Goal: Task Accomplishment & Management: Manage account settings

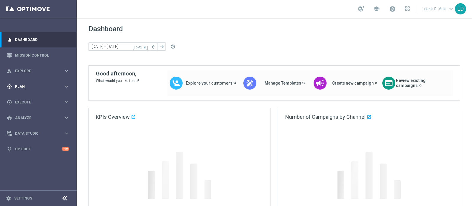
click at [56, 88] on span "Plan" at bounding box center [39, 87] width 49 height 4
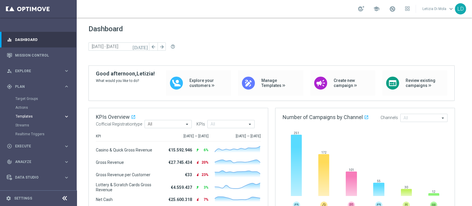
click at [31, 116] on span "Templates" at bounding box center [37, 117] width 42 height 4
click at [29, 126] on link "Optimail" at bounding box center [39, 125] width 43 height 5
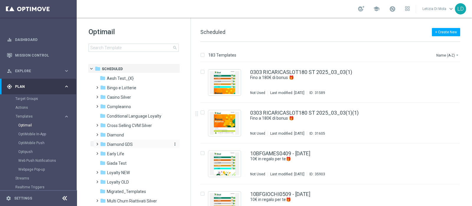
click at [114, 145] on span "Diamond GDS" at bounding box center [120, 144] width 26 height 5
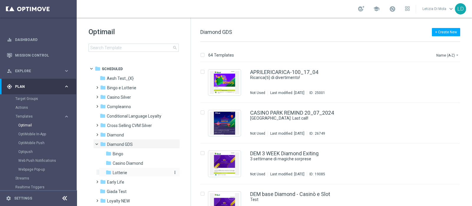
click at [123, 174] on span "Lotterie" at bounding box center [120, 172] width 14 height 5
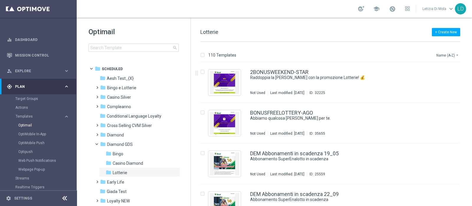
click at [444, 52] on button "Name (A-Z) arrow_drop_down" at bounding box center [448, 55] width 25 height 7
click at [431, 80] on span "Date Modified (Newest)" at bounding box center [438, 81] width 40 height 4
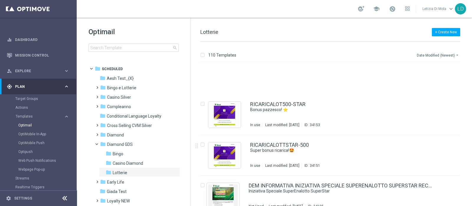
scroll to position [812, 0]
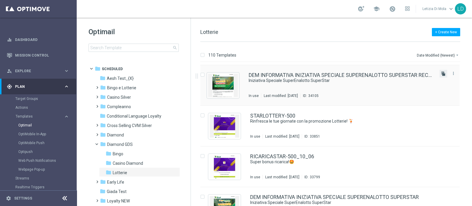
click at [441, 73] on icon "file_copy" at bounding box center [443, 73] width 5 height 5
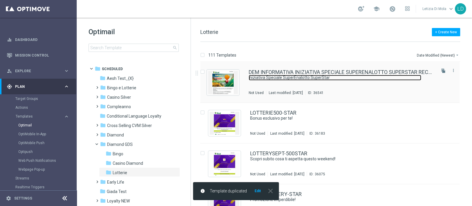
click at [275, 78] on link "Iniziativa Speciale SuperEnalotto SuperStar" at bounding box center [335, 78] width 173 height 6
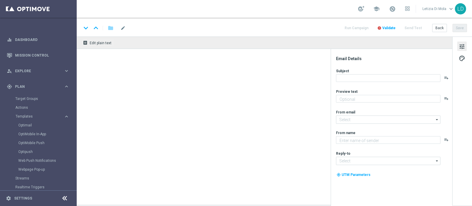
type input "giochi@comunicazioni.sisal.it"
type textarea "Sisal"
type input "teamvip@sisal.it"
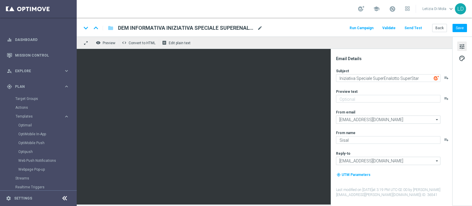
click at [260, 27] on span "mode_edit" at bounding box center [259, 27] width 5 height 5
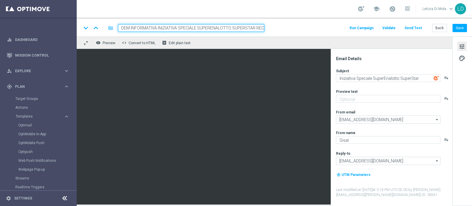
scroll to position [0, 11]
drag, startPoint x: 119, startPoint y: 27, endPoint x: 279, endPoint y: 26, distance: 159.7
click at [279, 26] on div "keyboard_arrow_down keyboard_arrow_up folder DEM INFORMATIVA INIZIATIVA SPECIAL…" at bounding box center [274, 28] width 386 height 8
paste input "Iniziativa Speciale SuperEnalotto SuperStar"
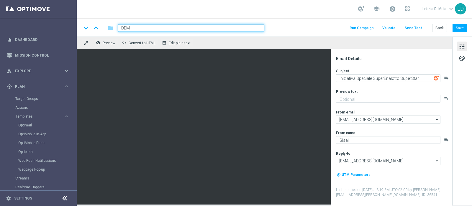
type input "DEM Iniziativa Speciale SuperEnalotto SuperStar"
click at [396, 26] on span "Validate" at bounding box center [389, 28] width 13 height 4
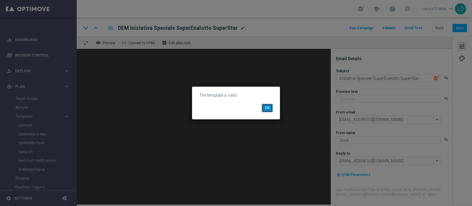
click at [268, 109] on button "OK" at bounding box center [267, 108] width 11 height 8
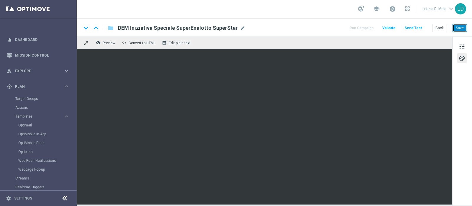
click at [461, 27] on button "Save" at bounding box center [460, 28] width 14 height 8
click at [459, 27] on button "Save" at bounding box center [460, 28] width 14 height 8
click at [459, 26] on button "Save" at bounding box center [460, 28] width 14 height 8
click at [463, 26] on button "Save" at bounding box center [460, 28] width 14 height 8
click at [461, 28] on button "Save" at bounding box center [460, 28] width 14 height 8
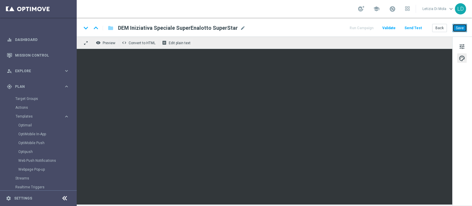
click at [463, 29] on button "Save" at bounding box center [460, 28] width 14 height 8
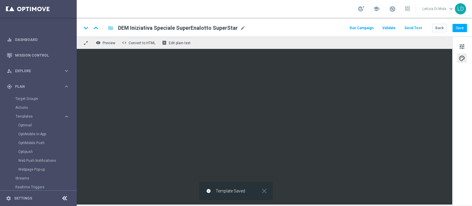
click at [416, 28] on button "Send Test" at bounding box center [413, 28] width 19 height 8
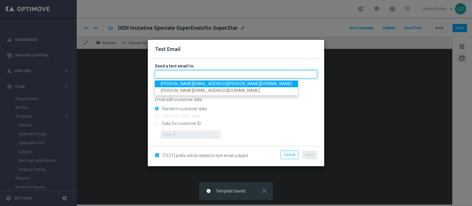
click at [188, 76] on input "text" at bounding box center [236, 74] width 162 height 8
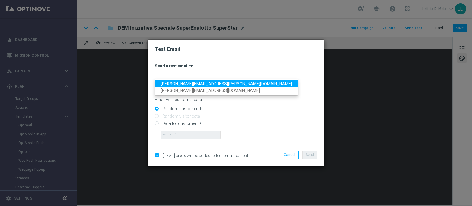
click at [190, 84] on span "letizia.dimola@sisal.it" at bounding box center [226, 83] width 131 height 5
type input "letizia.dimola@sisal.it"
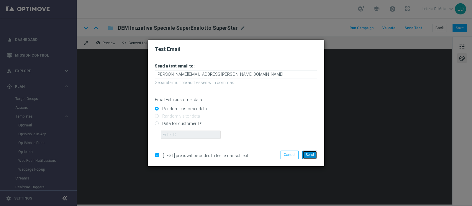
click at [310, 155] on span "Send" at bounding box center [310, 155] width 8 height 4
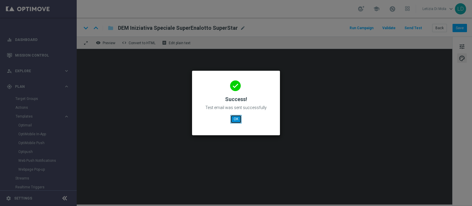
click at [239, 122] on button "OK" at bounding box center [236, 119] width 11 height 8
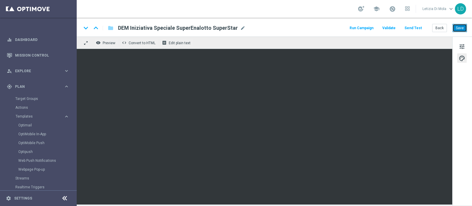
click at [462, 26] on button "Save" at bounding box center [460, 28] width 14 height 8
click at [370, 27] on button "Run Campaign" at bounding box center [362, 28] width 26 height 8
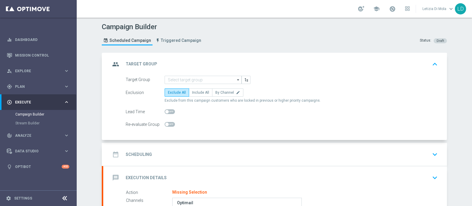
click at [236, 80] on icon "arrow_drop_down" at bounding box center [239, 80] width 6 height 8
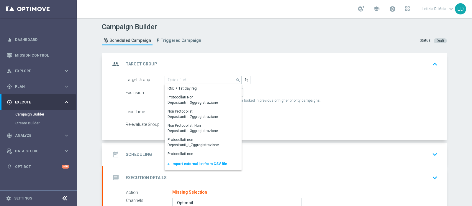
click at [202, 162] on span "Import external list from CSV file" at bounding box center [200, 164] width 56 height 4
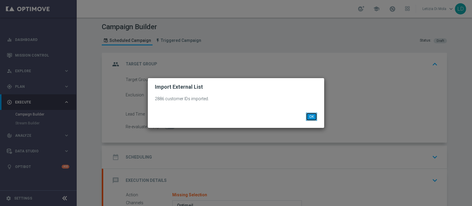
click at [307, 116] on button "OK" at bounding box center [311, 117] width 11 height 8
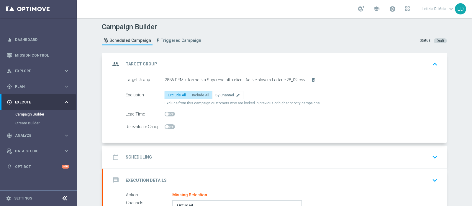
click at [198, 95] on span "Include All" at bounding box center [200, 95] width 17 height 4
click at [196, 95] on input "Include All" at bounding box center [194, 96] width 4 height 4
radio input "true"
click at [112, 61] on icon "group" at bounding box center [115, 64] width 11 height 11
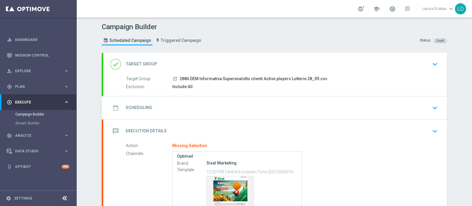
click at [112, 106] on icon "date_range" at bounding box center [115, 108] width 11 height 11
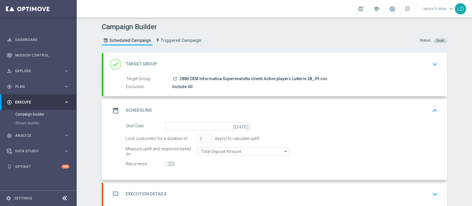
click at [244, 126] on icon "[DATE]" at bounding box center [242, 125] width 17 height 6
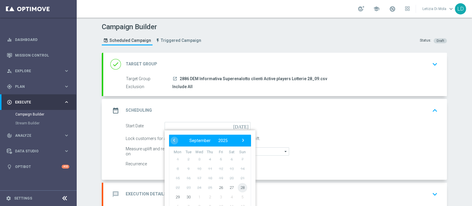
click at [242, 187] on span "28" at bounding box center [242, 187] width 9 height 9
type input "[DATE]"
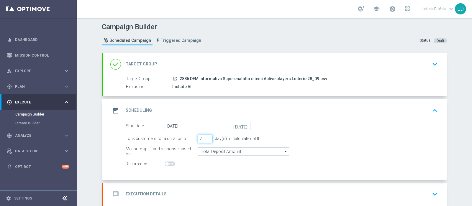
click at [207, 140] on input "2" at bounding box center [205, 139] width 15 height 8
type input "1"
click at [206, 139] on input "1" at bounding box center [205, 139] width 15 height 8
click at [110, 107] on icon "date_range" at bounding box center [115, 110] width 11 height 11
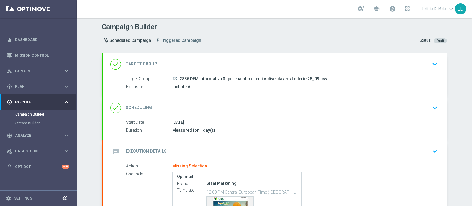
click at [113, 149] on icon "message" at bounding box center [115, 151] width 11 height 11
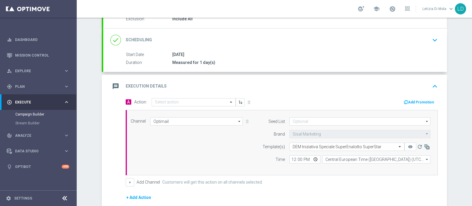
scroll to position [74, 0]
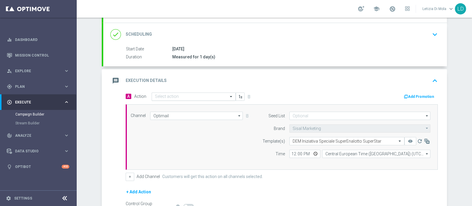
click at [223, 95] on div at bounding box center [194, 96] width 84 height 5
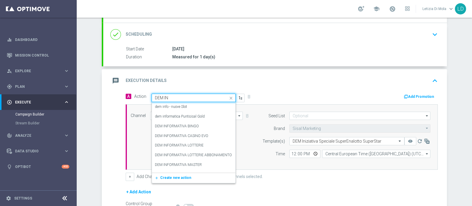
type input "DEM INF"
click at [199, 145] on div "DEM INFORMATIVA LOTTERIE edit" at bounding box center [194, 146] width 78 height 10
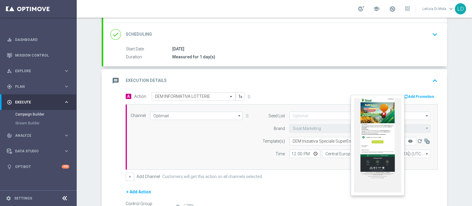
click at [409, 140] on icon "remove_red_eye" at bounding box center [410, 141] width 5 height 5
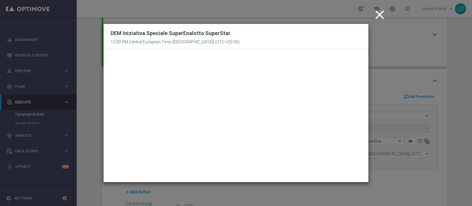
click at [379, 17] on icon "close" at bounding box center [380, 14] width 15 height 15
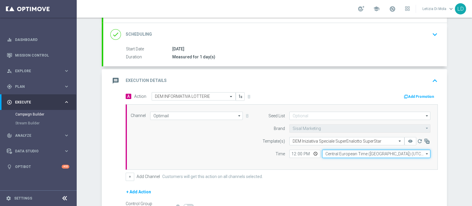
click at [328, 152] on input "Central European Time (Berlin) (UTC +02:00)" at bounding box center [376, 154] width 108 height 8
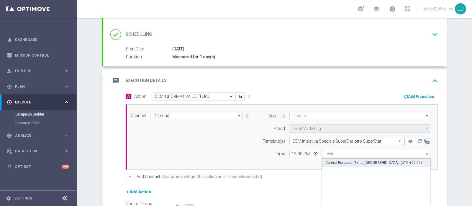
click at [332, 162] on div "Central European Time (Berlin) (UTC +02:00)" at bounding box center [374, 162] width 97 height 5
type input "Central European Time (Berlin) (UTC +02:00)"
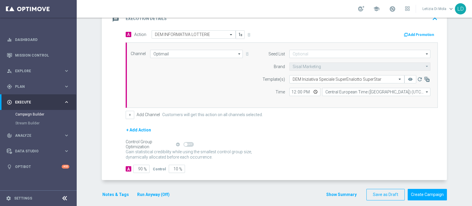
scroll to position [140, 0]
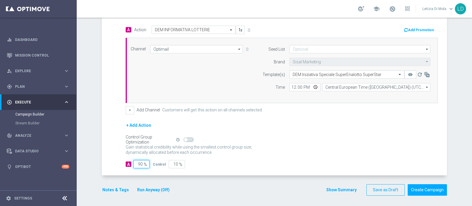
drag, startPoint x: 137, startPoint y: 162, endPoint x: 133, endPoint y: 162, distance: 4.5
click at [133, 162] on input "90" at bounding box center [141, 164] width 16 height 8
type input "10"
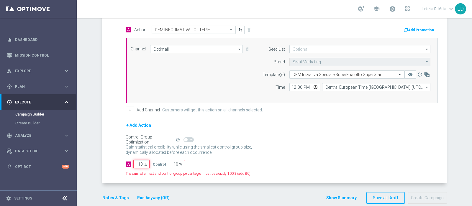
type input "90"
type input "100"
type input "0"
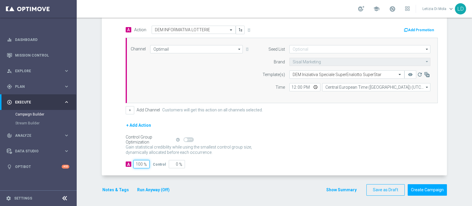
type input "100"
click at [272, 139] on div "Control Group Optimization Self Optimizing Campaign help_outline" at bounding box center [282, 140] width 312 height 6
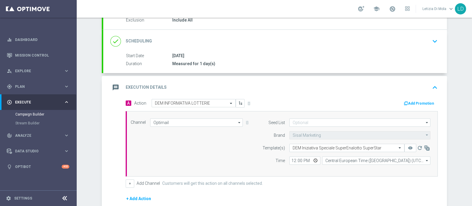
scroll to position [66, 0]
click at [115, 84] on icon "message" at bounding box center [115, 88] width 11 height 11
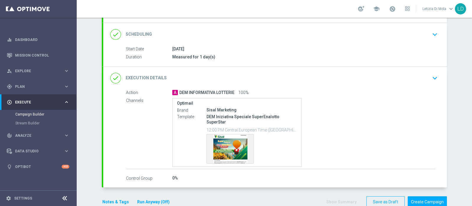
scroll to position [81, 0]
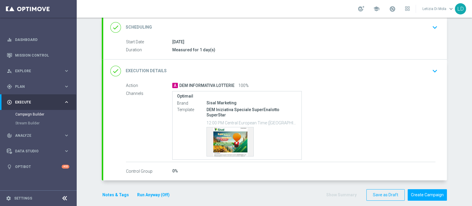
click at [110, 192] on button "Notes & Tags" at bounding box center [116, 195] width 28 height 7
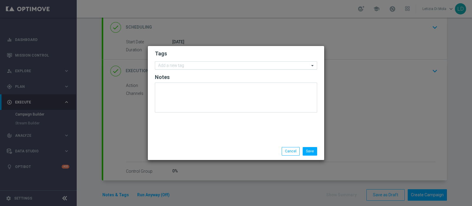
click at [203, 65] on input "text" at bounding box center [233, 65] width 151 height 5
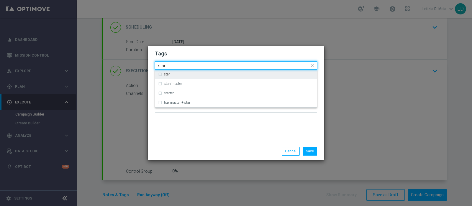
click at [180, 76] on div "star" at bounding box center [239, 75] width 150 height 4
type input "star"
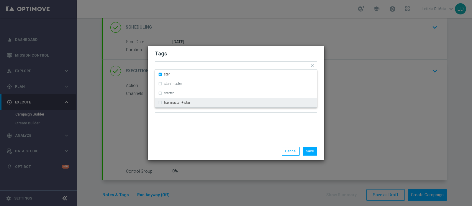
click at [191, 138] on div "Tags Quick find × star star star/master starter top master + star Notes" at bounding box center [236, 94] width 177 height 97
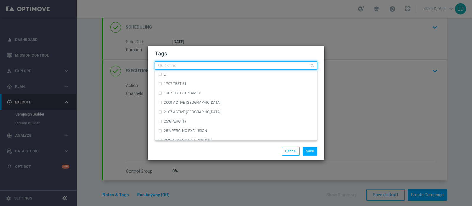
click at [194, 66] on input "text" at bounding box center [233, 65] width 151 height 5
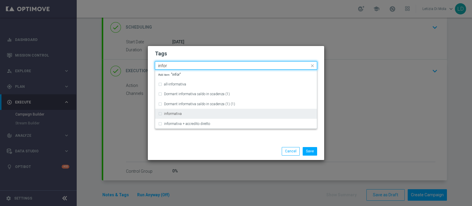
click at [182, 116] on div "informativa" at bounding box center [239, 114] width 150 height 4
type input "infor"
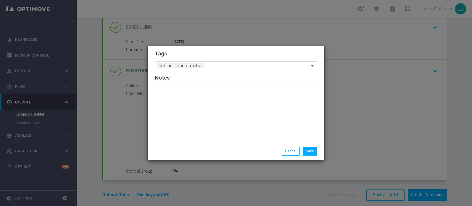
click at [198, 148] on div "Save Cancel" at bounding box center [236, 151] width 171 height 8
click at [312, 151] on button "Save" at bounding box center [310, 151] width 14 height 8
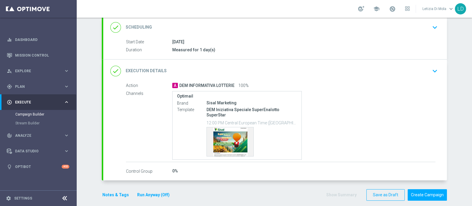
click at [113, 69] on icon "done" at bounding box center [115, 71] width 11 height 11
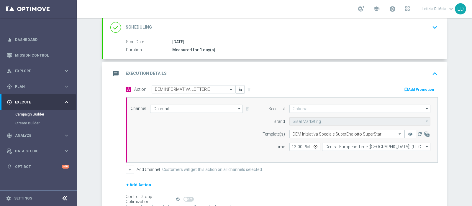
click at [110, 69] on icon "message" at bounding box center [115, 74] width 11 height 11
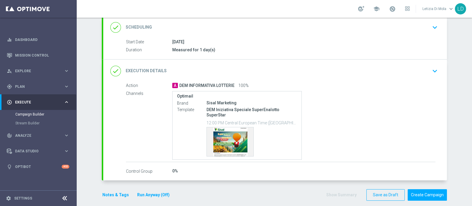
click at [281, 138] on div "Template preview" at bounding box center [252, 142] width 91 height 30
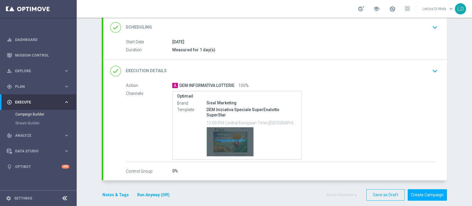
click at [227, 137] on div "Template preview" at bounding box center [230, 142] width 47 height 29
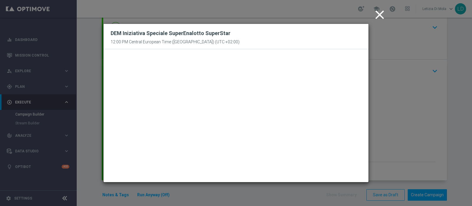
click at [379, 17] on icon "close" at bounding box center [380, 14] width 15 height 15
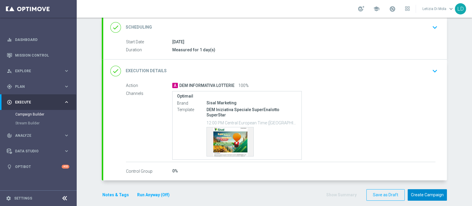
click at [433, 190] on button "Create Campaign" at bounding box center [427, 196] width 39 height 12
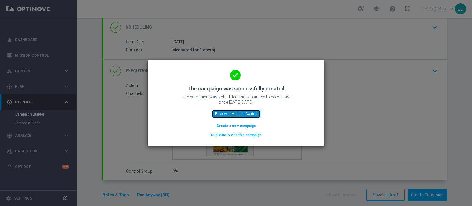
click at [245, 115] on button "Review in Mission Control" at bounding box center [236, 114] width 49 height 8
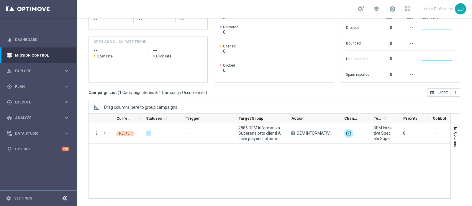
scroll to position [100, 0]
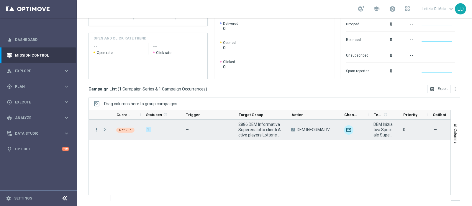
click at [107, 128] on span "Press SPACE to select this row." at bounding box center [104, 130] width 5 height 5
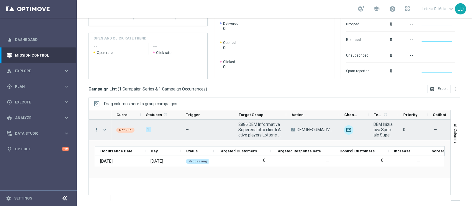
click at [105, 129] on span "Press SPACE to select this row." at bounding box center [104, 130] width 5 height 5
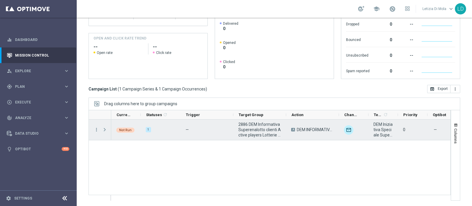
click at [105, 130] on span "Press SPACE to select this row." at bounding box center [104, 130] width 5 height 5
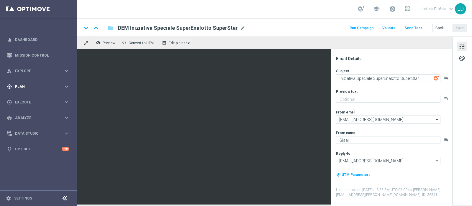
click at [21, 87] on span "Plan" at bounding box center [39, 87] width 49 height 4
click at [27, 118] on span "Templates" at bounding box center [37, 117] width 42 height 4
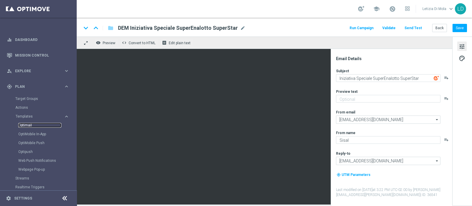
click at [26, 125] on link "Optimail" at bounding box center [39, 125] width 43 height 5
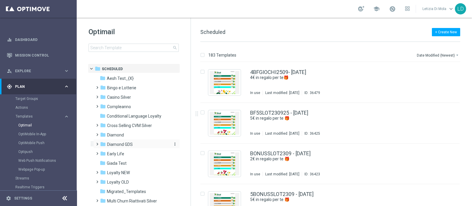
click at [123, 145] on span "Diamond GDS" at bounding box center [120, 144] width 26 height 5
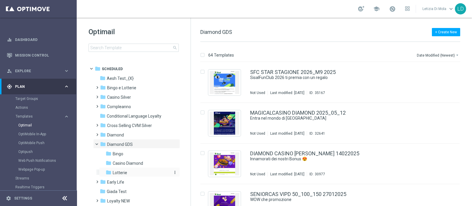
click at [118, 174] on span "Lotterie" at bounding box center [120, 172] width 14 height 5
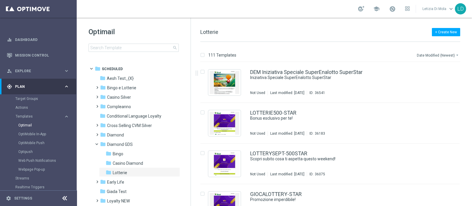
click at [433, 57] on button "Date Modified (Newest) arrow_drop_down" at bounding box center [439, 55] width 44 height 7
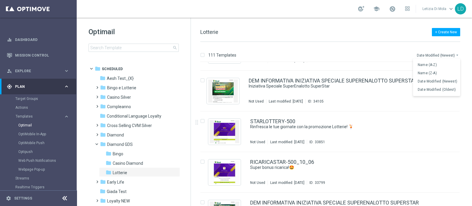
scroll to position [849, 0]
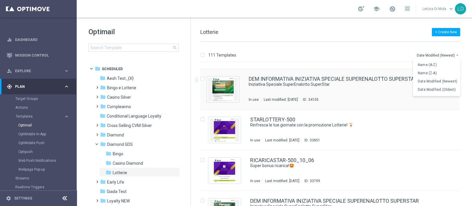
click at [284, 88] on div "DEM INFORMATIVA INIZIATIVA SPECIALE SUPERENALOTTO SUPERSTAR RECALL Iniziativa S…" at bounding box center [342, 89] width 186 height 26
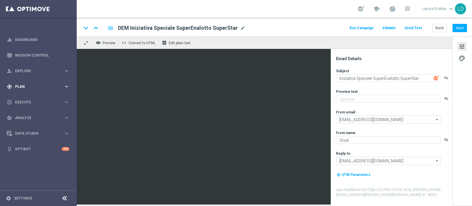
click at [34, 88] on div "gps_fixed Plan" at bounding box center [35, 86] width 57 height 5
click at [31, 99] on link "Target Groups" at bounding box center [38, 99] width 46 height 5
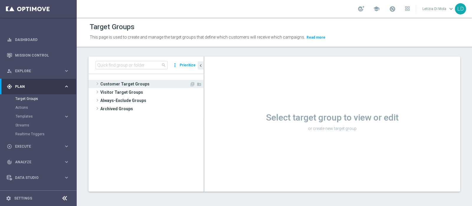
click at [129, 86] on span "Customer Target Groups" at bounding box center [144, 84] width 89 height 8
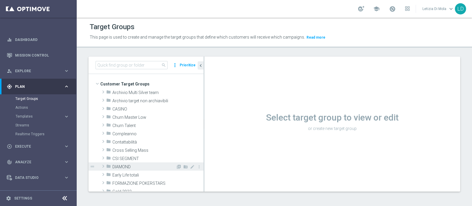
click at [129, 166] on span "DIAMOND" at bounding box center [143, 167] width 63 height 5
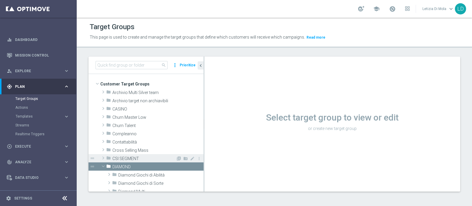
scroll to position [37, 0]
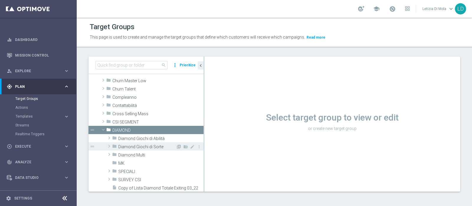
click at [144, 145] on span "Diamond Giochi di Sorte" at bounding box center [147, 147] width 58 height 5
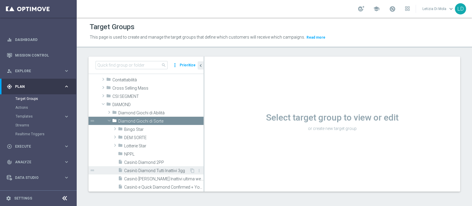
scroll to position [74, 0]
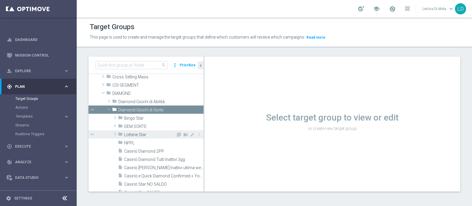
click at [145, 133] on span "Lotterie Star" at bounding box center [150, 135] width 52 height 5
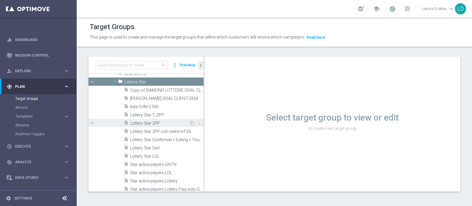
scroll to position [147, 0]
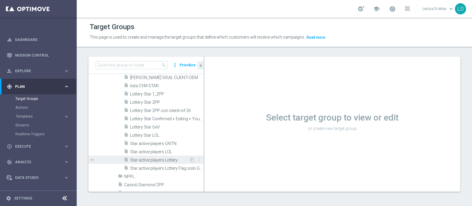
click at [158, 159] on span "Star active players Lottery" at bounding box center [159, 160] width 59 height 5
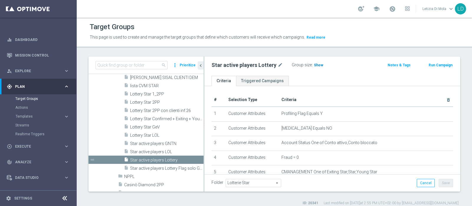
click at [314, 66] on span "Show" at bounding box center [318, 65] width 9 height 4
click at [318, 64] on span "3,823" at bounding box center [319, 66] width 10 height 6
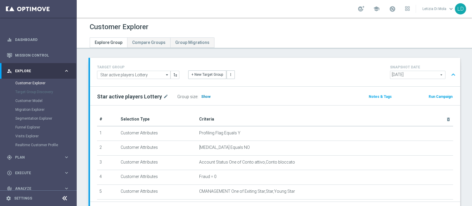
click at [205, 97] on span "Show" at bounding box center [205, 97] width 9 height 4
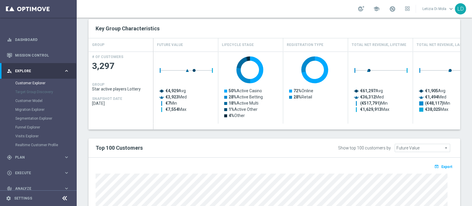
scroll to position [257, 0]
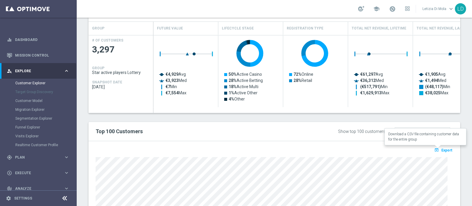
click at [442, 149] on span "Export" at bounding box center [447, 151] width 11 height 4
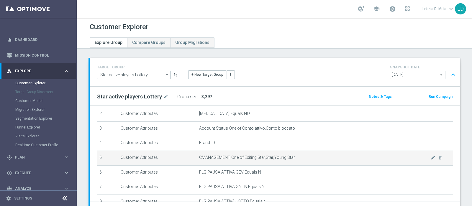
scroll to position [73, 0]
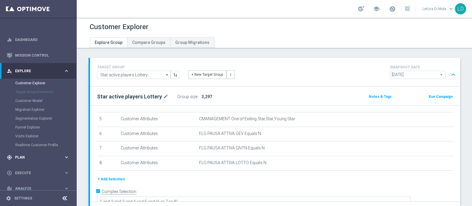
click at [35, 157] on span "Plan" at bounding box center [39, 158] width 49 height 4
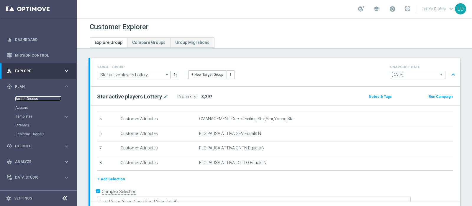
click at [27, 97] on link "Target Groups" at bounding box center [38, 99] width 46 height 5
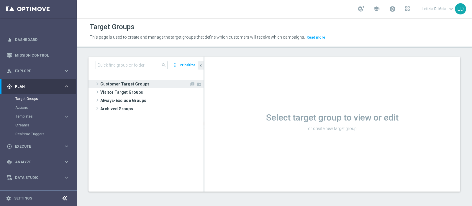
click at [112, 84] on span "Customer Target Groups" at bounding box center [144, 84] width 89 height 8
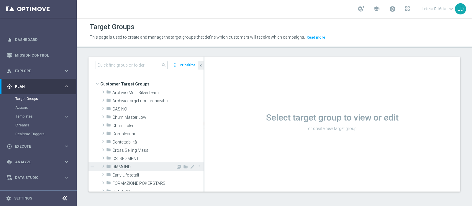
click at [124, 169] on span "DIAMOND" at bounding box center [143, 167] width 63 height 5
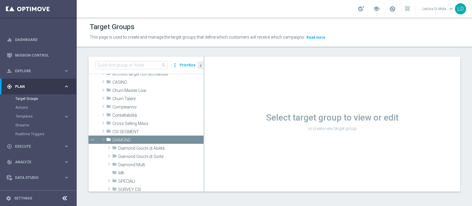
scroll to position [74, 0]
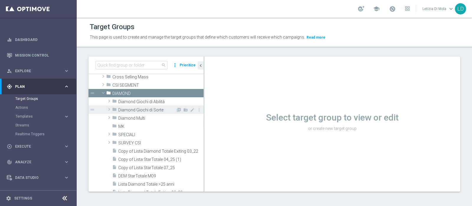
click at [138, 109] on span "Diamond Giochi di Sorte" at bounding box center [147, 110] width 58 height 5
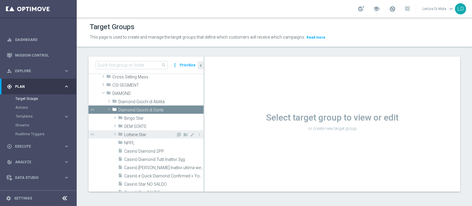
click at [152, 135] on span "Lotterie Star" at bounding box center [150, 135] width 52 height 5
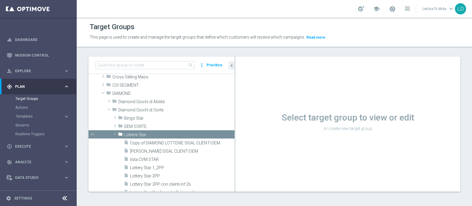
drag, startPoint x: 204, startPoint y: 151, endPoint x: 235, endPoint y: 151, distance: 31.0
click at [235, 151] on div at bounding box center [235, 124] width 1 height 135
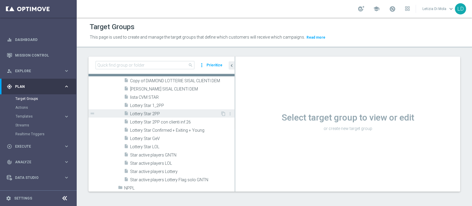
scroll to position [147, 0]
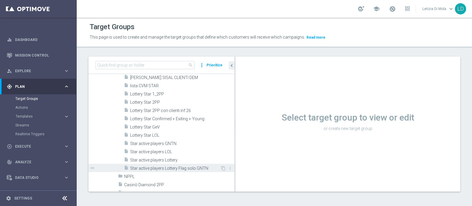
click at [162, 167] on span "Star active players Lottery Flag solo GNTN" at bounding box center [175, 168] width 90 height 5
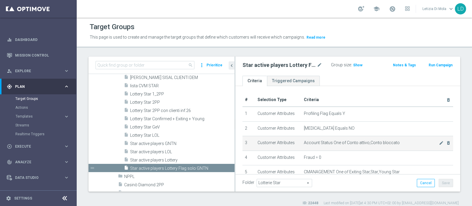
scroll to position [37, 0]
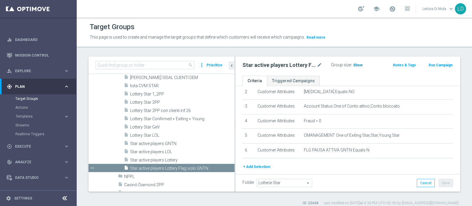
click at [360, 64] on span "Show" at bounding box center [357, 65] width 9 height 4
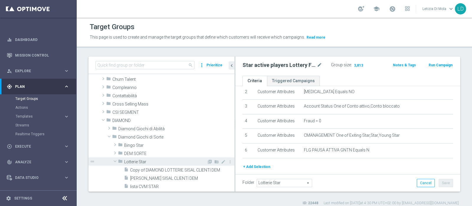
scroll to position [74, 0]
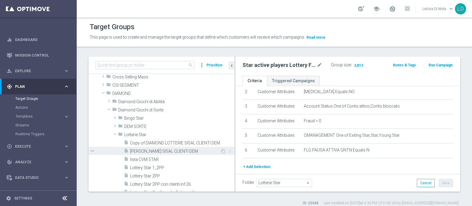
click at [189, 150] on span "DIAMOND LOTTERIE SISAL CLIENTI DEM" at bounding box center [175, 151] width 90 height 5
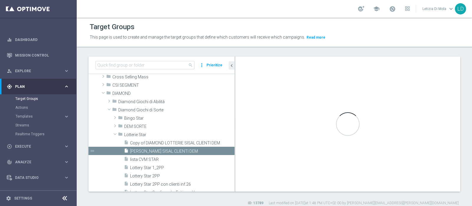
checkbox input "false"
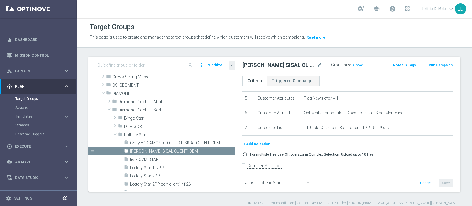
scroll to position [76, 0]
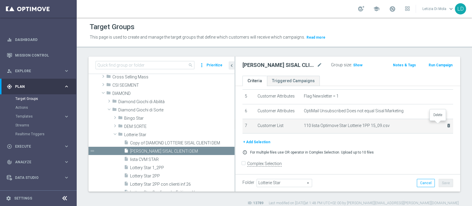
click at [447, 124] on icon "delete_forever" at bounding box center [449, 125] width 5 height 5
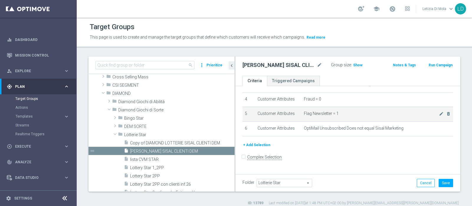
scroll to position [52, 0]
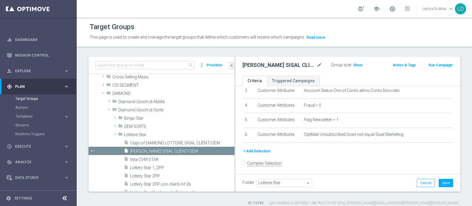
click at [256, 149] on button "+ Add Selection" at bounding box center [257, 151] width 28 height 6
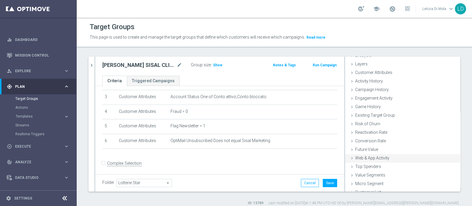
scroll to position [25, 0]
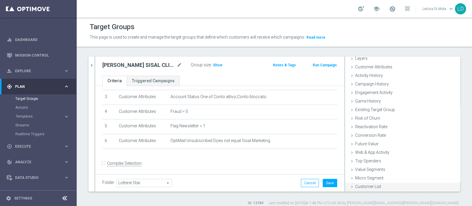
click at [395, 186] on div "Customer List done" at bounding box center [402, 187] width 115 height 9
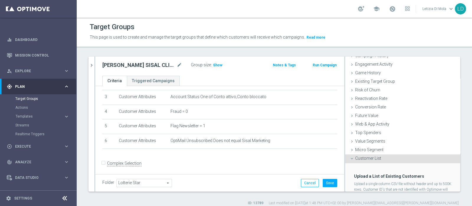
scroll to position [78, 0]
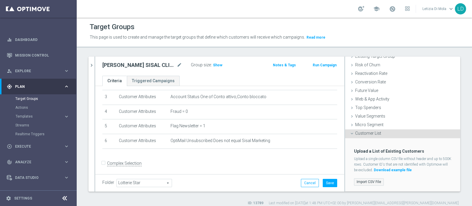
click at [358, 181] on label "Import CSV File" at bounding box center [369, 182] width 30 height 7
click at [0, 0] on input "Import CSV File" at bounding box center [0, 0] width 0 height 0
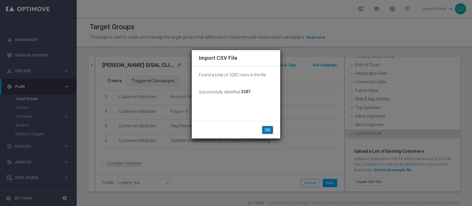
click at [267, 130] on button "OK" at bounding box center [267, 130] width 11 height 8
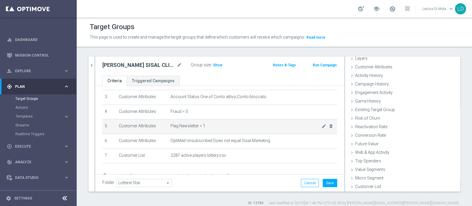
scroll to position [70, 0]
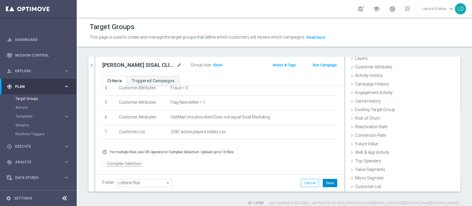
click at [327, 181] on button "Save" at bounding box center [330, 183] width 14 height 8
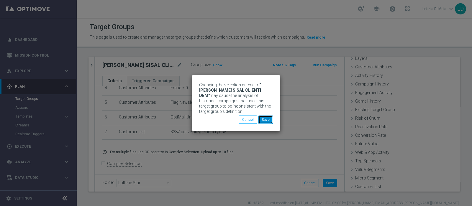
click at [269, 118] on button "Save" at bounding box center [266, 120] width 14 height 8
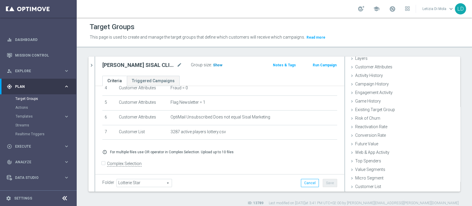
click at [218, 67] on h3 "Show" at bounding box center [218, 65] width 11 height 6
click at [219, 64] on span "2,880" at bounding box center [218, 66] width 10 height 6
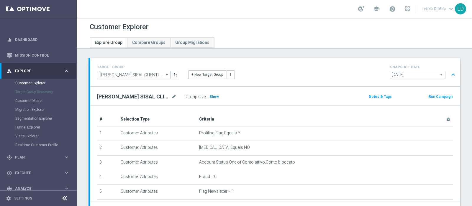
click at [213, 97] on span "Show" at bounding box center [214, 97] width 9 height 4
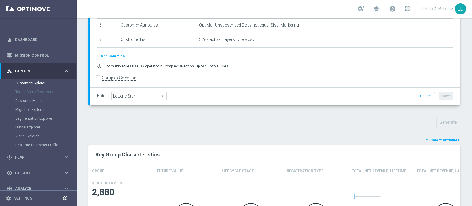
scroll to position [221, 0]
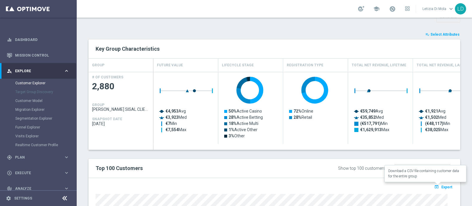
click at [446, 187] on span "Export" at bounding box center [447, 187] width 11 height 4
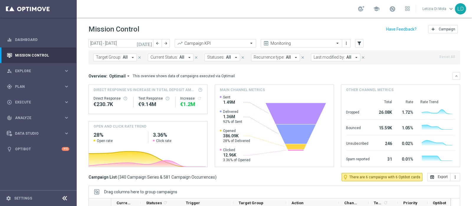
click at [151, 42] on icon "[DATE]" at bounding box center [145, 43] width 16 height 5
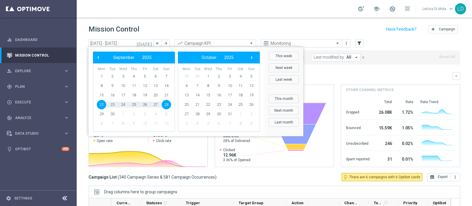
click at [167, 105] on span "28" at bounding box center [166, 104] width 9 height 9
type input "[DATE] - [DATE]"
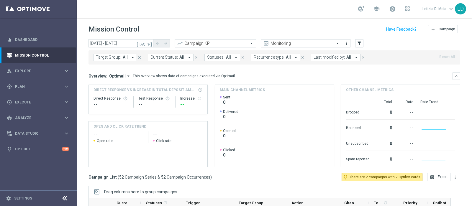
click at [354, 57] on icon "arrow_drop_down" at bounding box center [356, 57] width 5 height 5
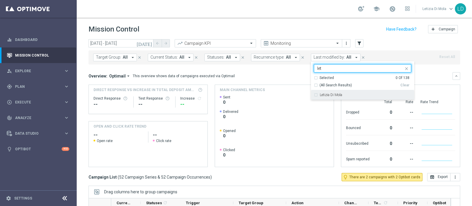
click at [337, 95] on label "Letizia Di Mola" at bounding box center [331, 95] width 22 height 4
type input "let"
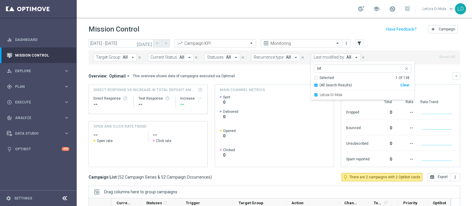
click at [311, 130] on rect at bounding box center [273, 131] width 107 height 72
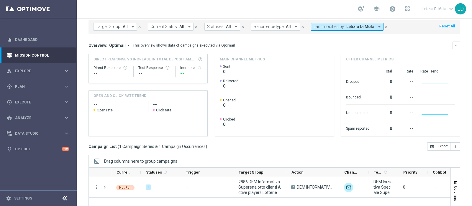
scroll to position [74, 0]
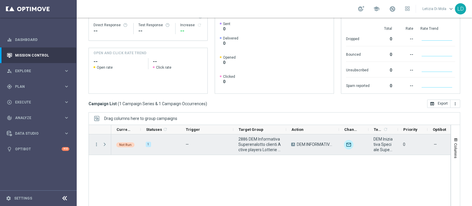
click at [105, 145] on span at bounding box center [104, 144] width 5 height 5
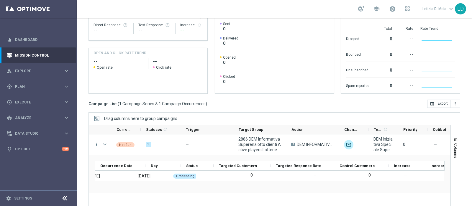
scroll to position [0, 0]
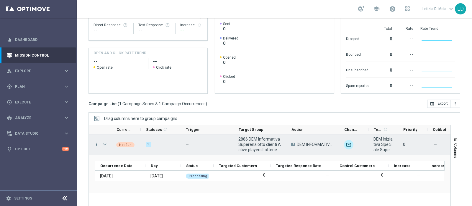
click at [105, 143] on span at bounding box center [104, 144] width 5 height 5
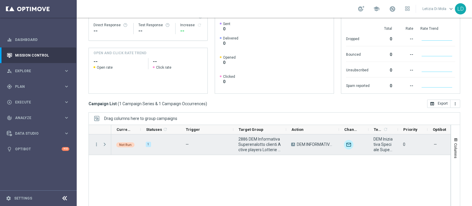
click at [105, 142] on span at bounding box center [104, 144] width 5 height 5
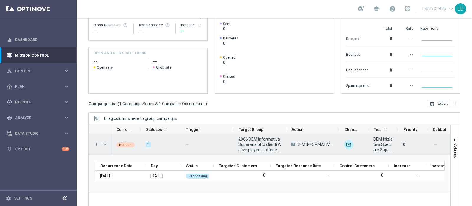
click at [105, 142] on span at bounding box center [104, 144] width 5 height 5
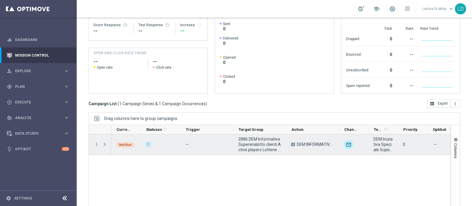
click at [105, 142] on span at bounding box center [104, 144] width 5 height 5
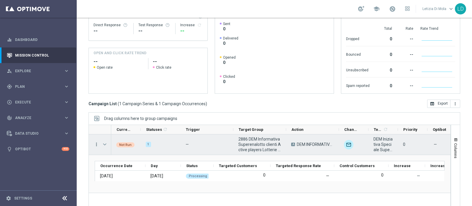
click at [97, 142] on icon "more_vert" at bounding box center [96, 144] width 5 height 5
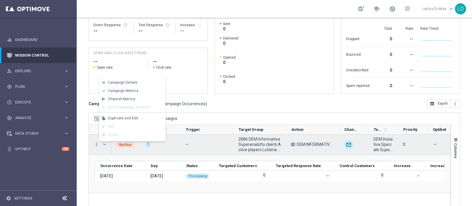
click at [97, 142] on icon "more_vert" at bounding box center [96, 144] width 5 height 5
click at [105, 143] on span "Press SPACE to deselect this row." at bounding box center [104, 144] width 5 height 5
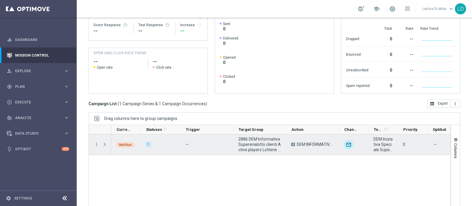
click at [106, 142] on span "Press SPACE to select this row." at bounding box center [104, 144] width 5 height 5
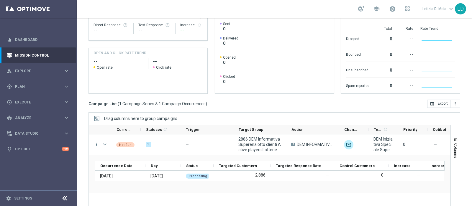
scroll to position [0, 53]
